Goal: Task Accomplishment & Management: Use online tool/utility

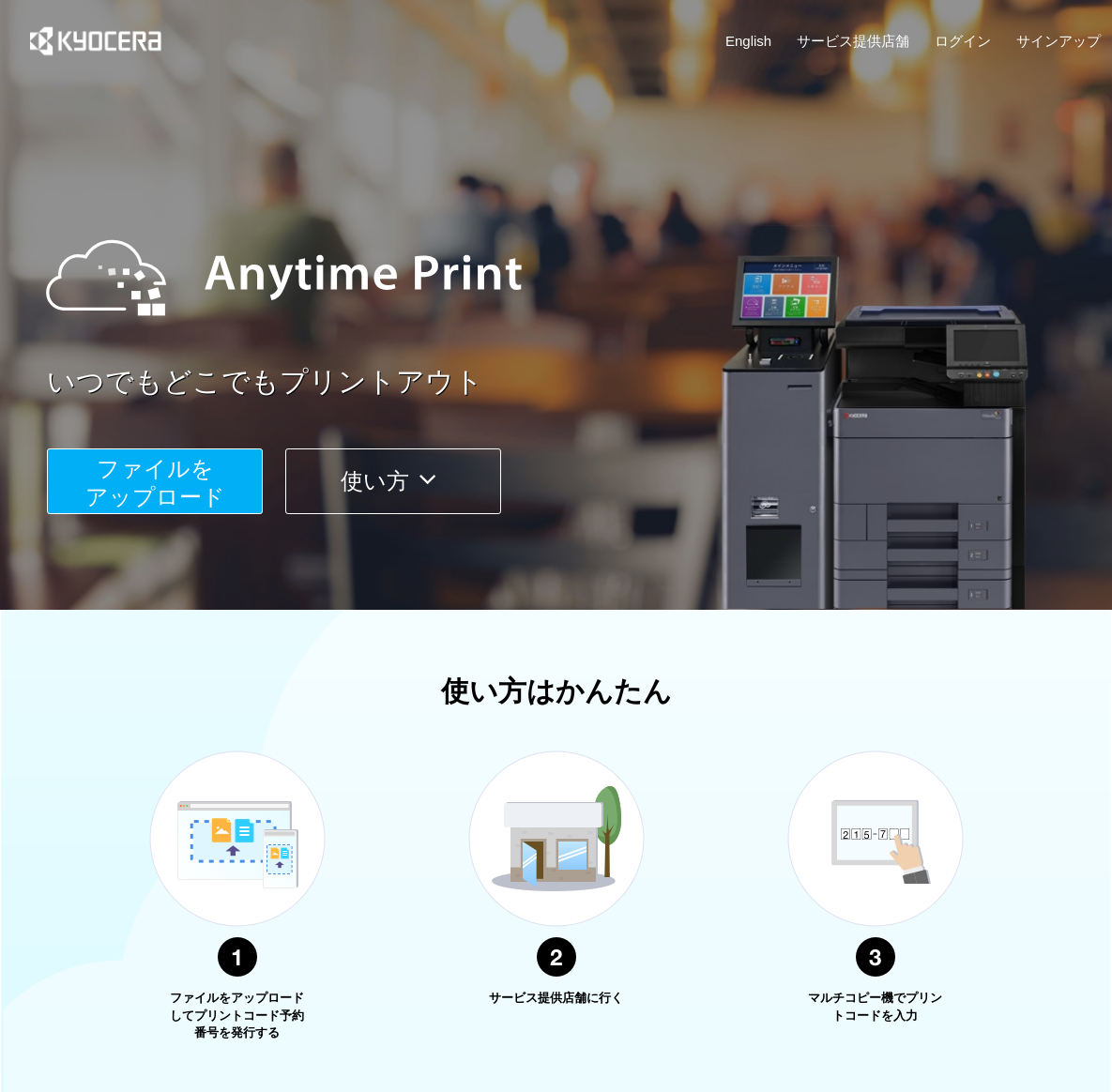
click at [161, 484] on button "ファイルを ​​アップロード" at bounding box center [155, 481] width 216 height 66
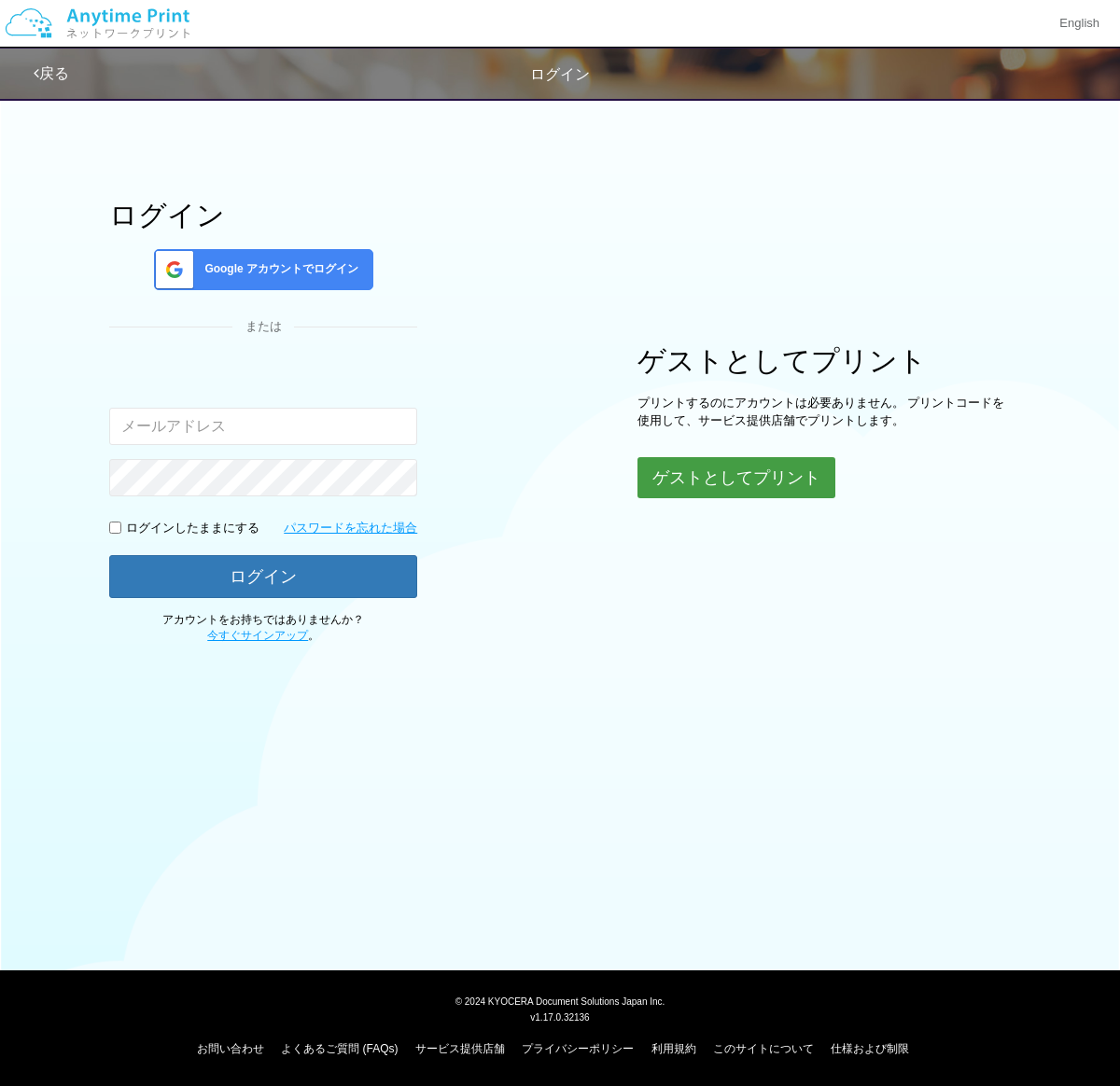
click at [733, 476] on button "ゲストとしてプリント" at bounding box center [736, 477] width 198 height 41
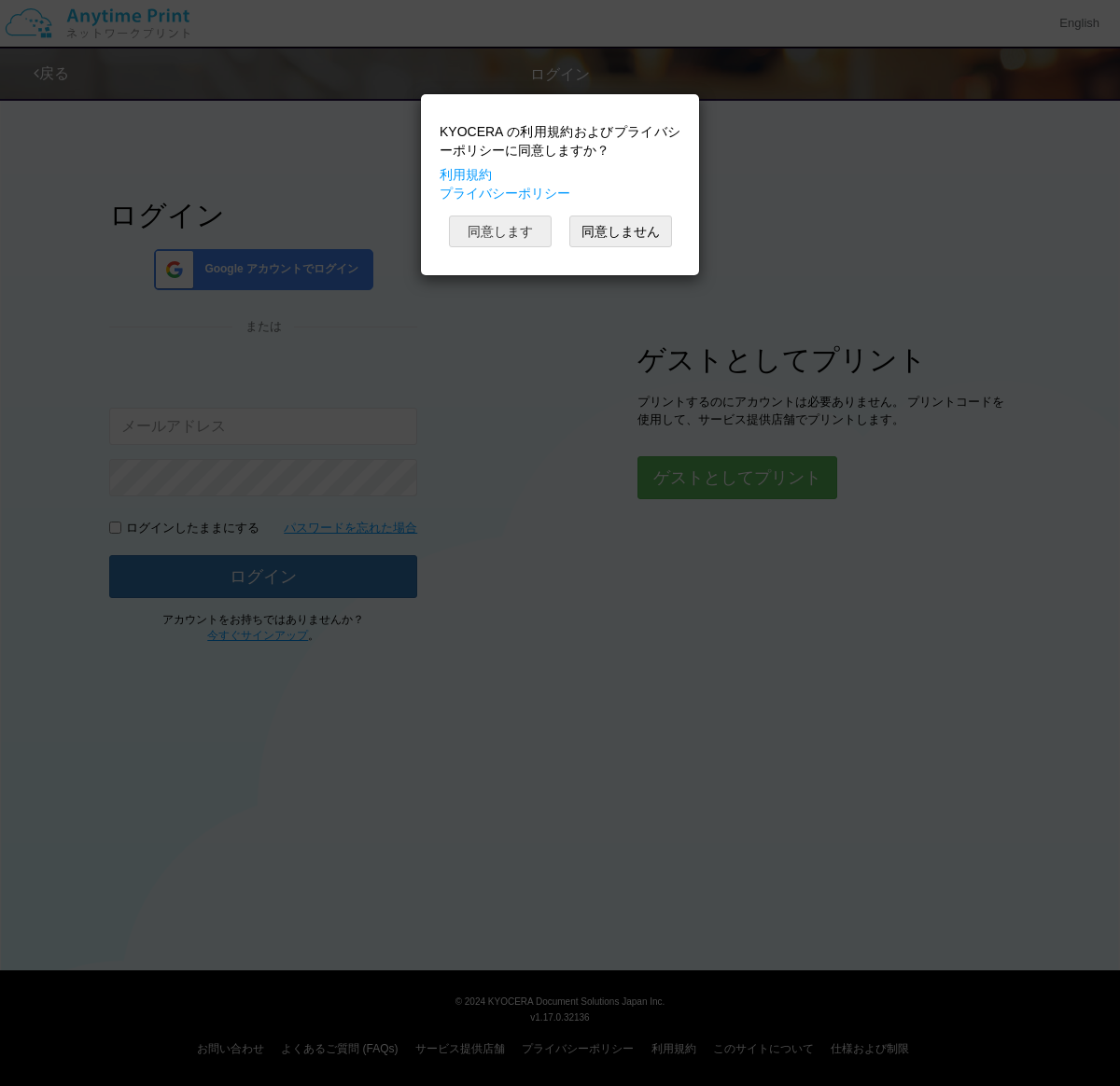
click at [521, 228] on button "同意します" at bounding box center [499, 231] width 102 height 32
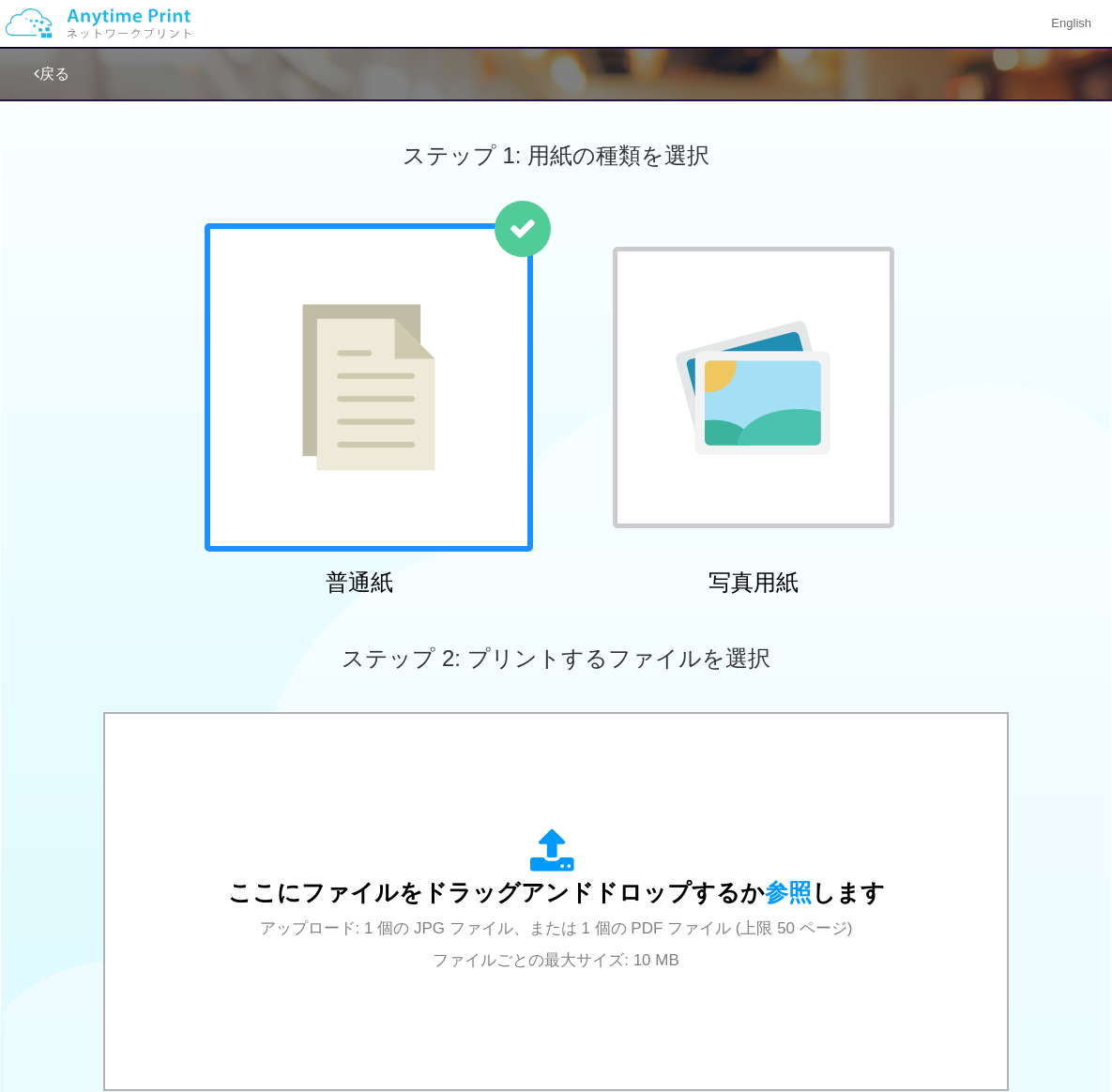
click at [389, 429] on img at bounding box center [369, 387] width 134 height 167
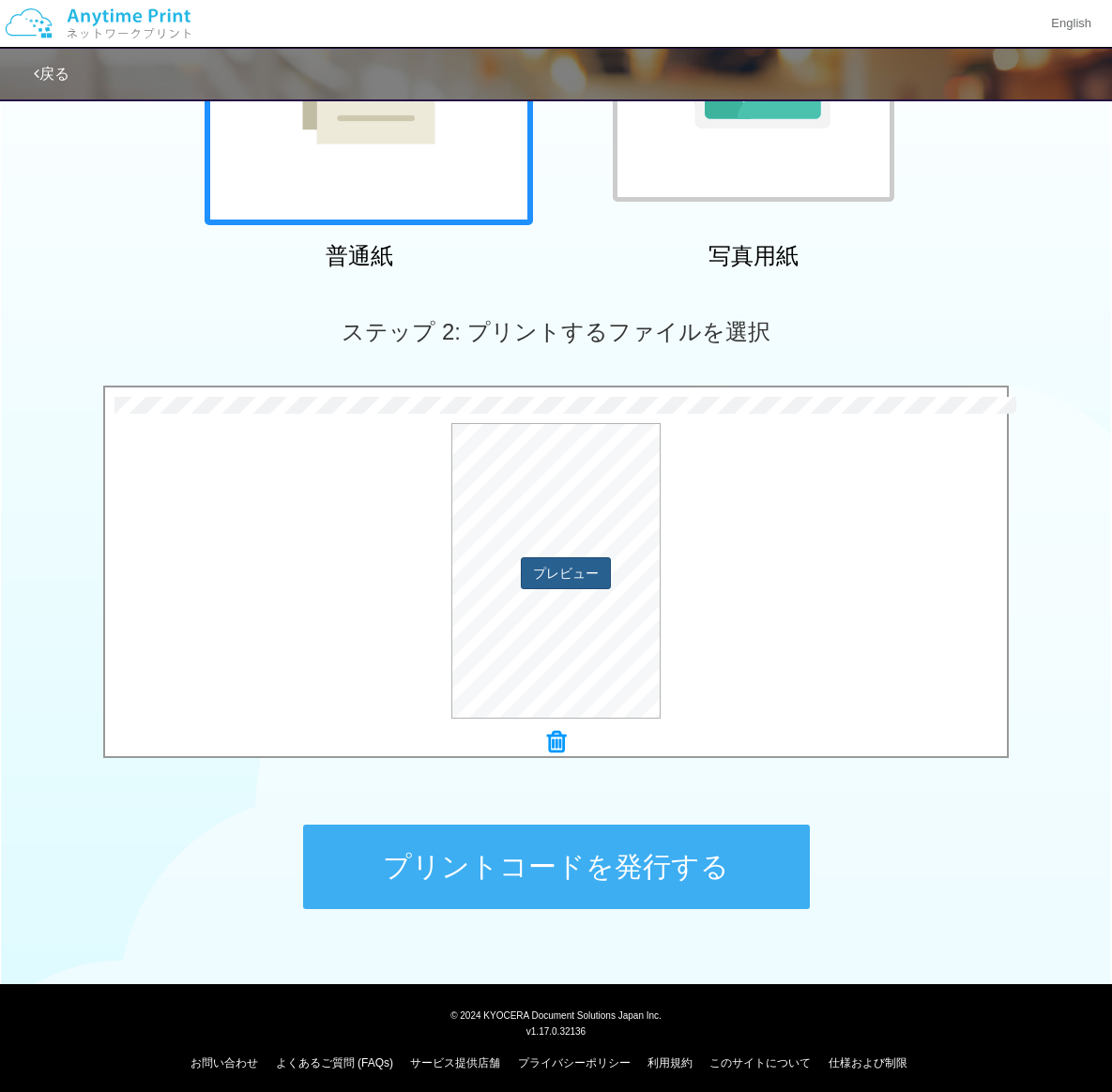
scroll to position [335, 0]
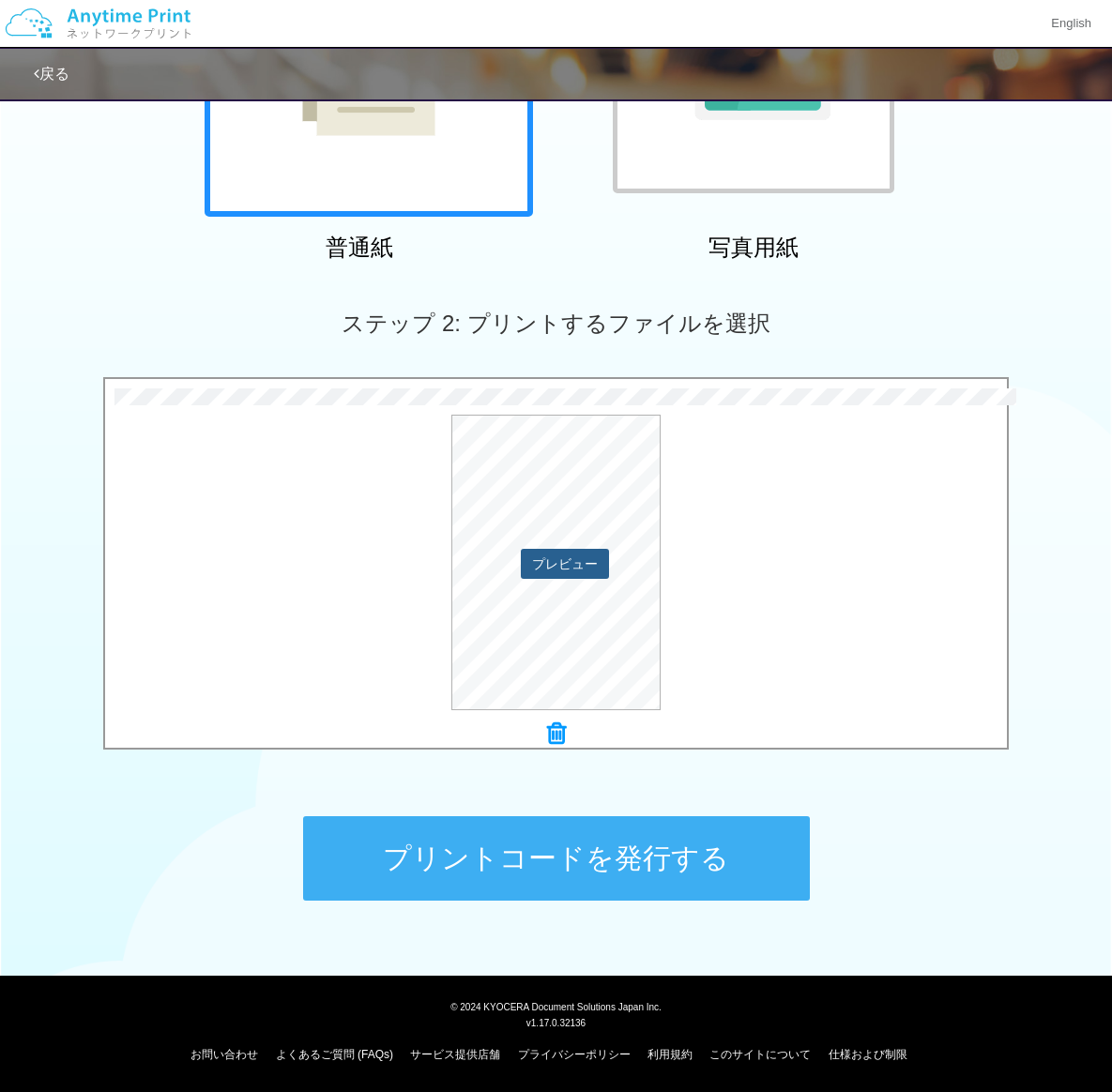
click at [572, 566] on button "プレビュー" at bounding box center [565, 564] width 88 height 30
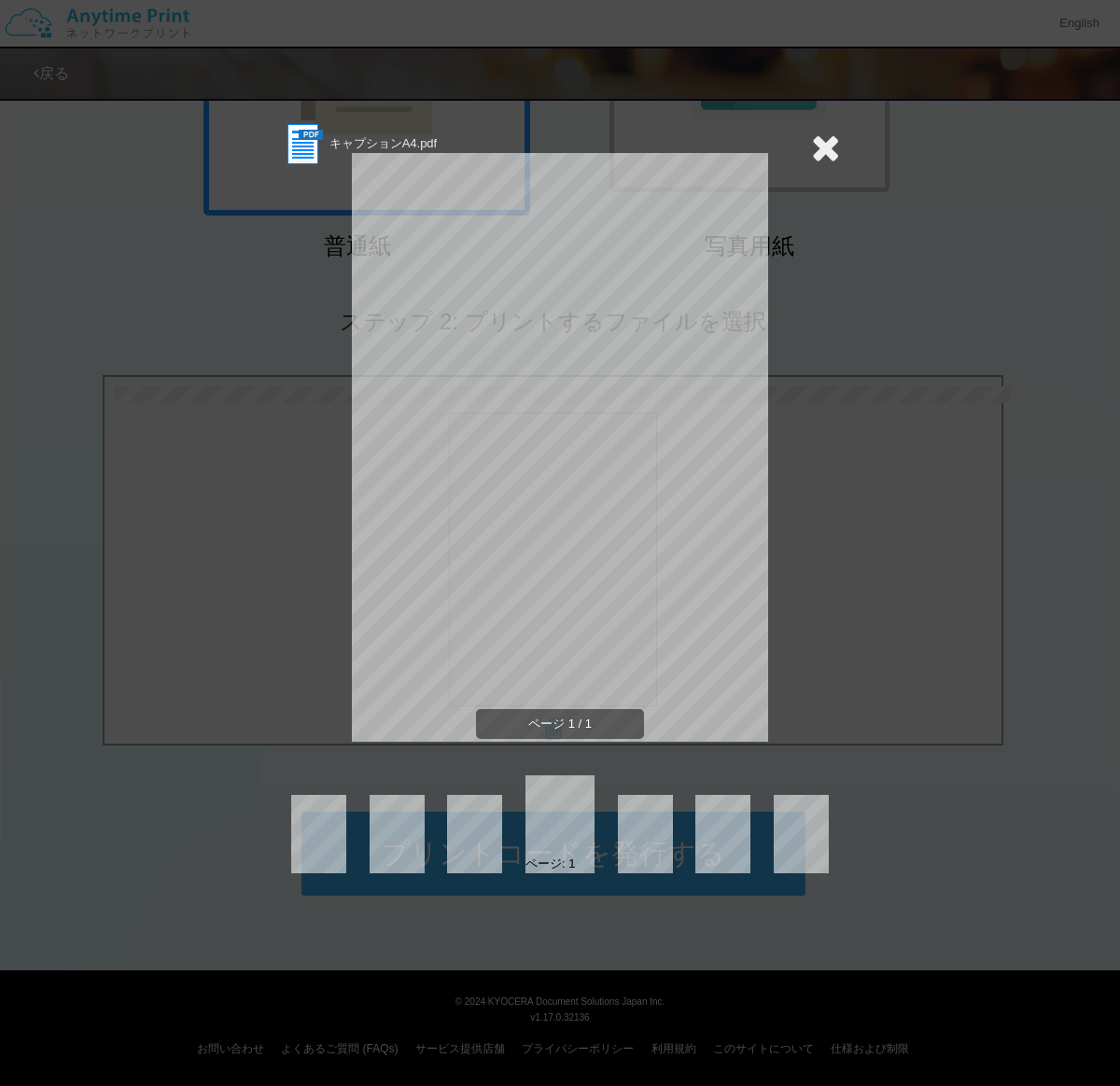
click at [829, 146] on icon at bounding box center [825, 148] width 29 height 38
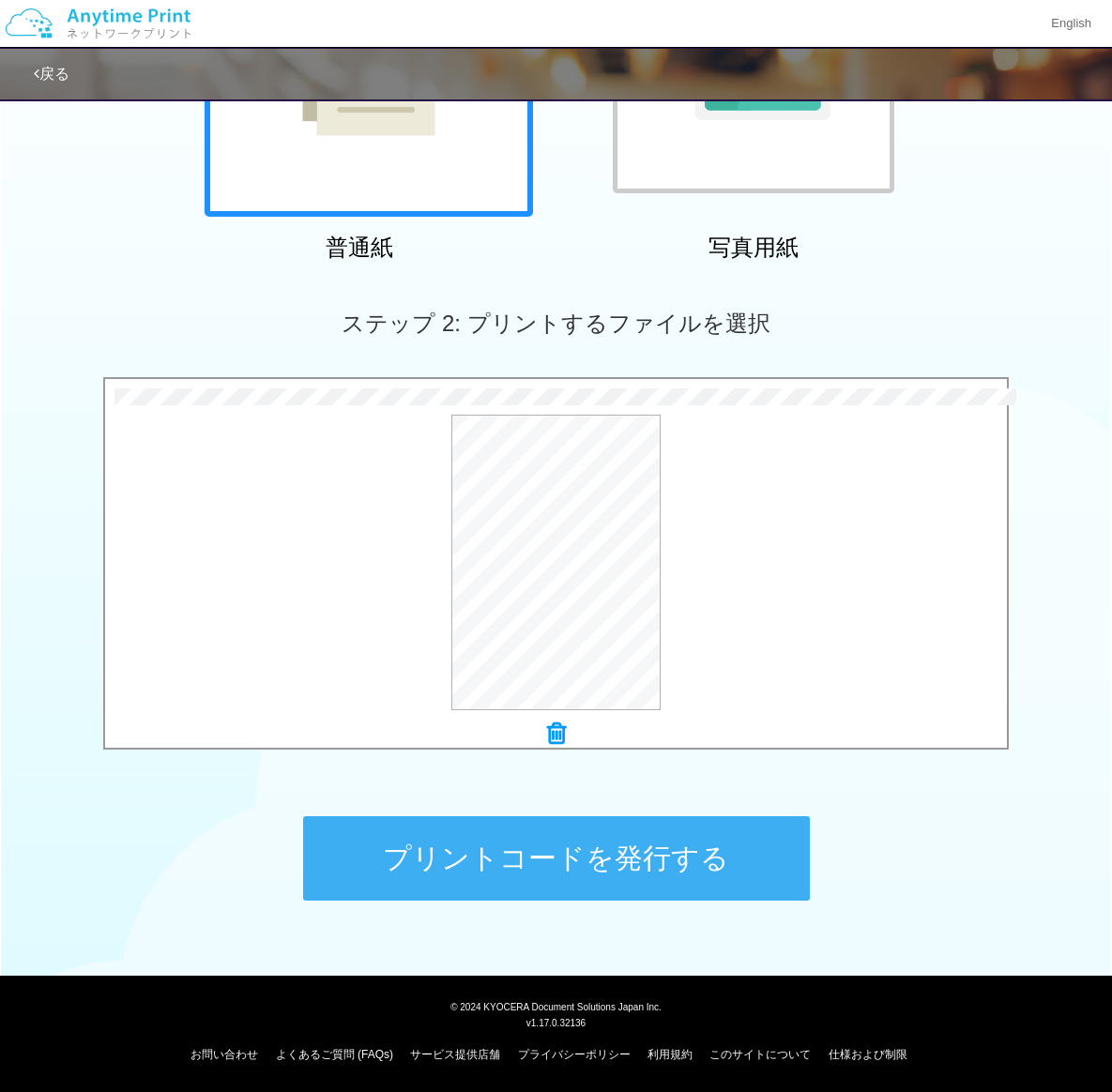
click at [549, 736] on icon at bounding box center [556, 734] width 19 height 24
click at [557, 573] on button "プレビュー" at bounding box center [565, 564] width 88 height 30
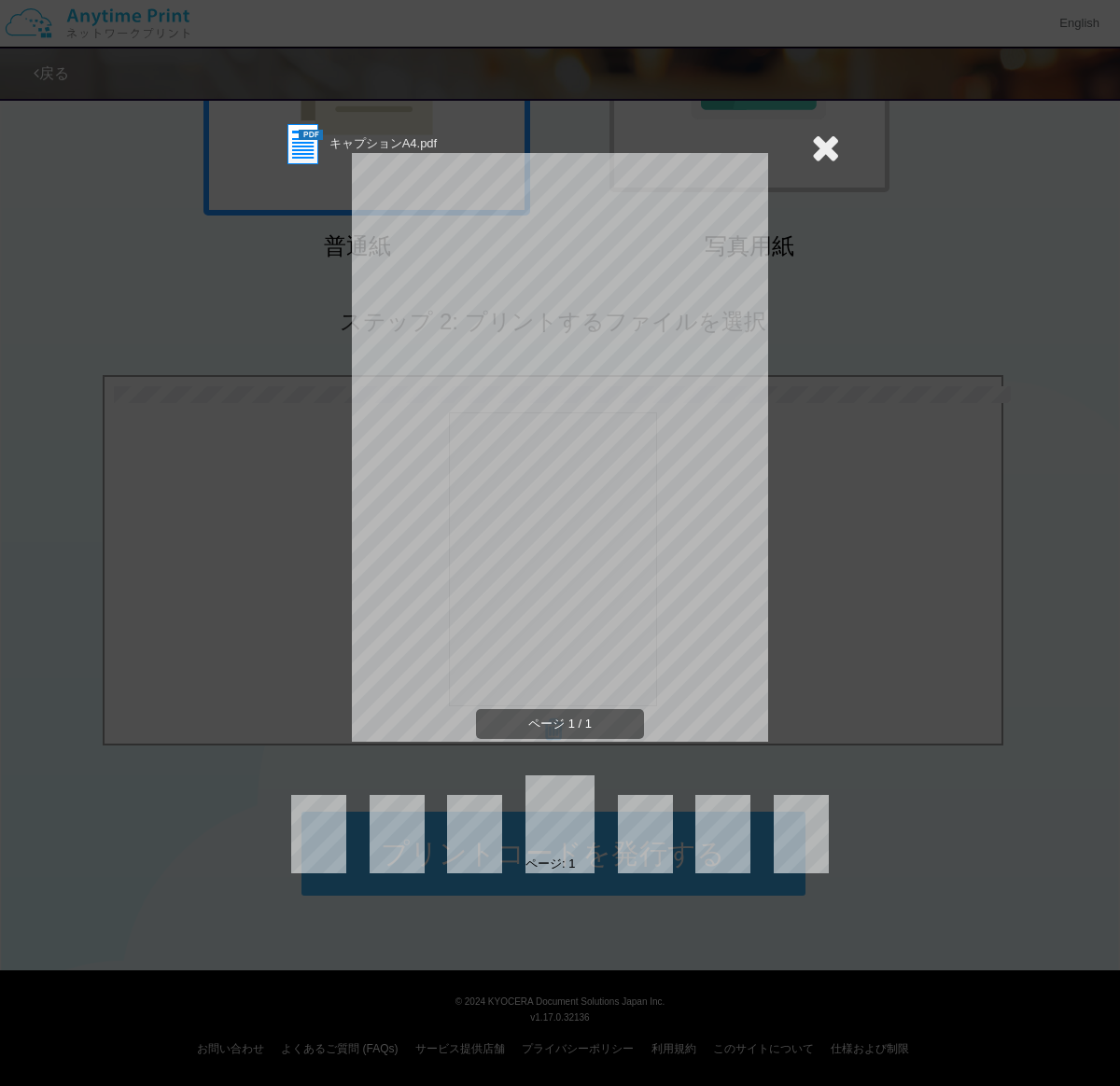
click at [817, 155] on icon at bounding box center [825, 148] width 29 height 38
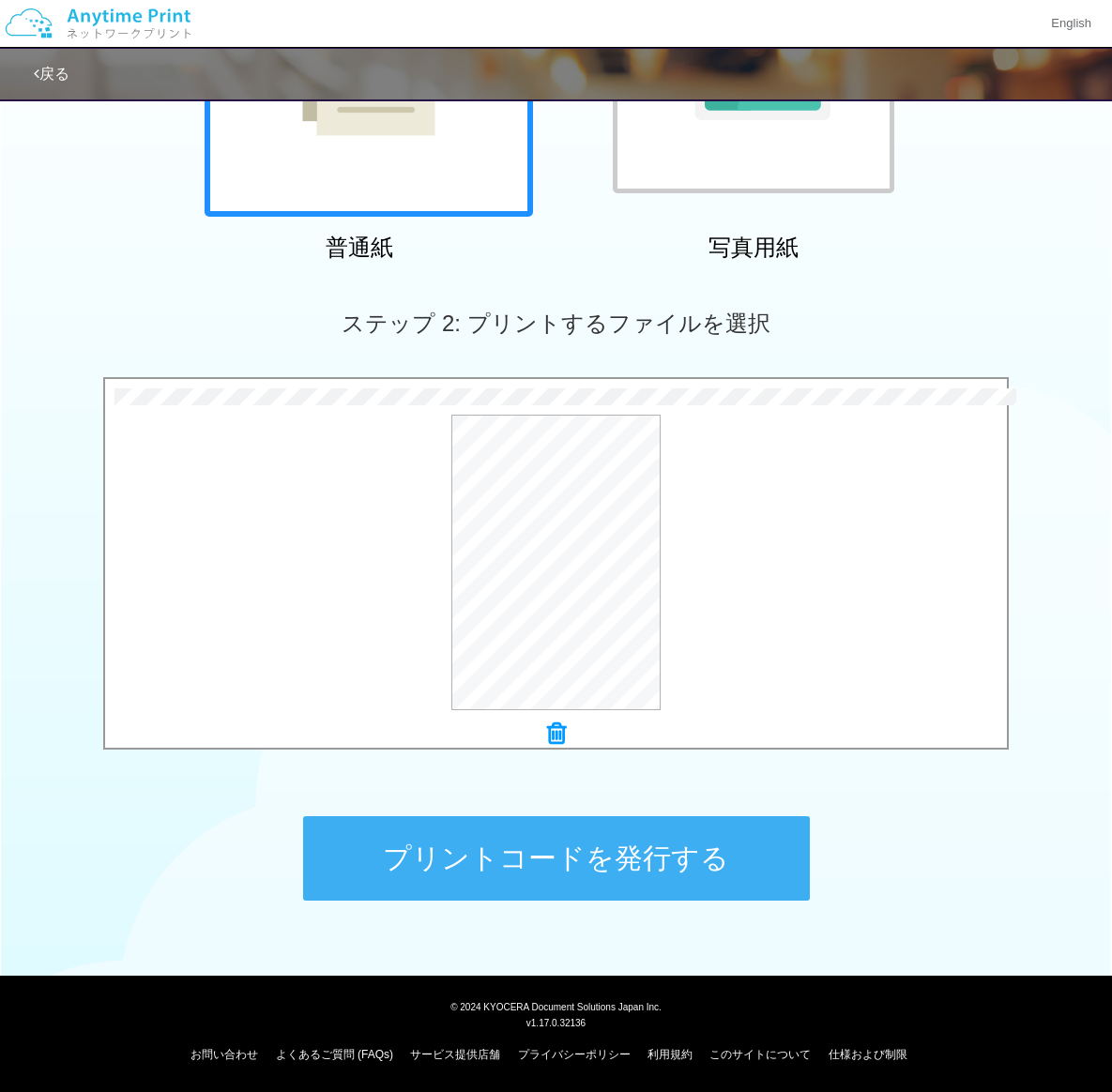
click at [553, 863] on button "プリントコードを発行する" at bounding box center [557, 858] width 507 height 85
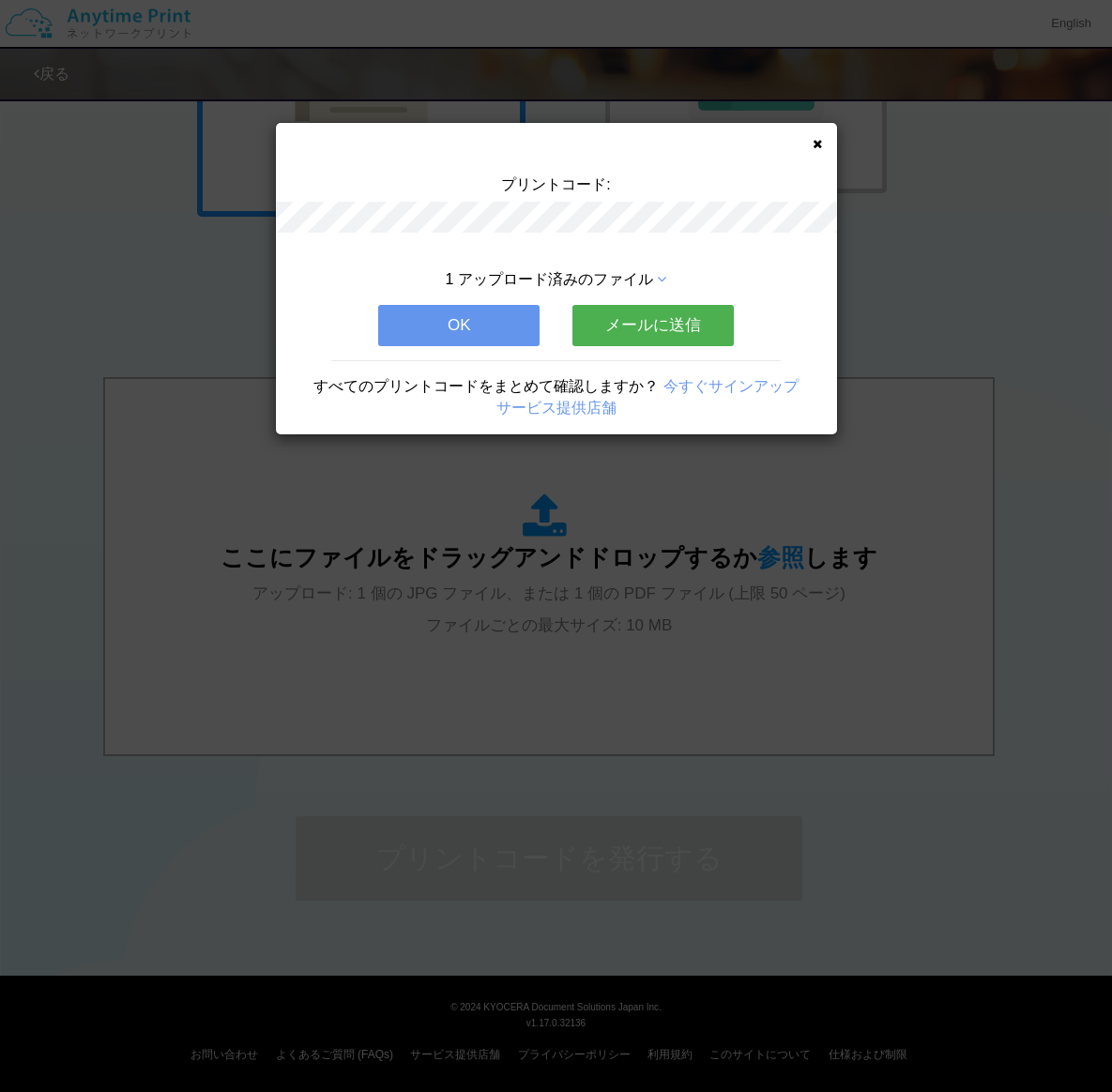
scroll to position [0, 0]
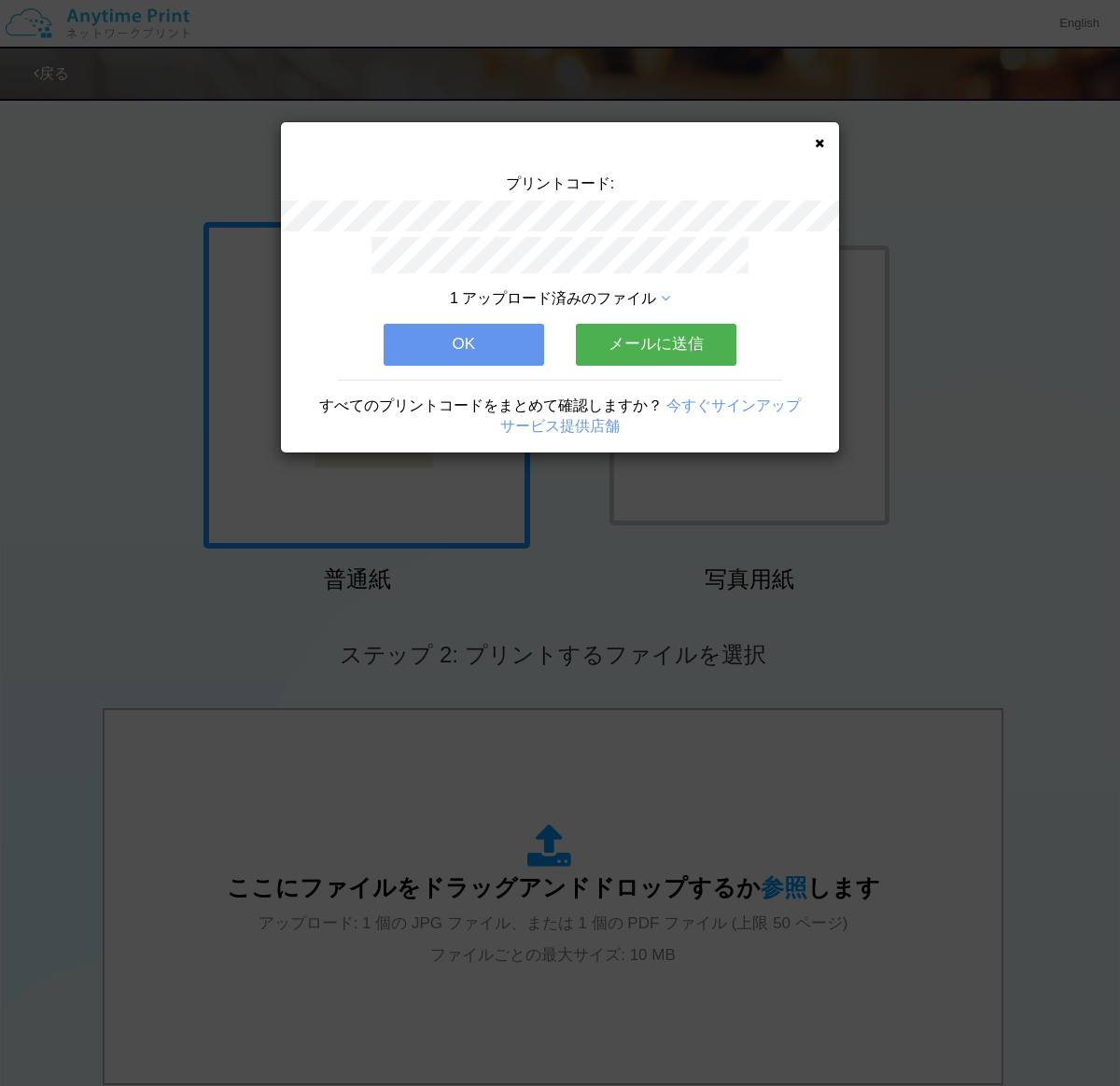
click at [488, 341] on button "OK" at bounding box center [464, 343] width 161 height 41
